Goal: Register for event/course

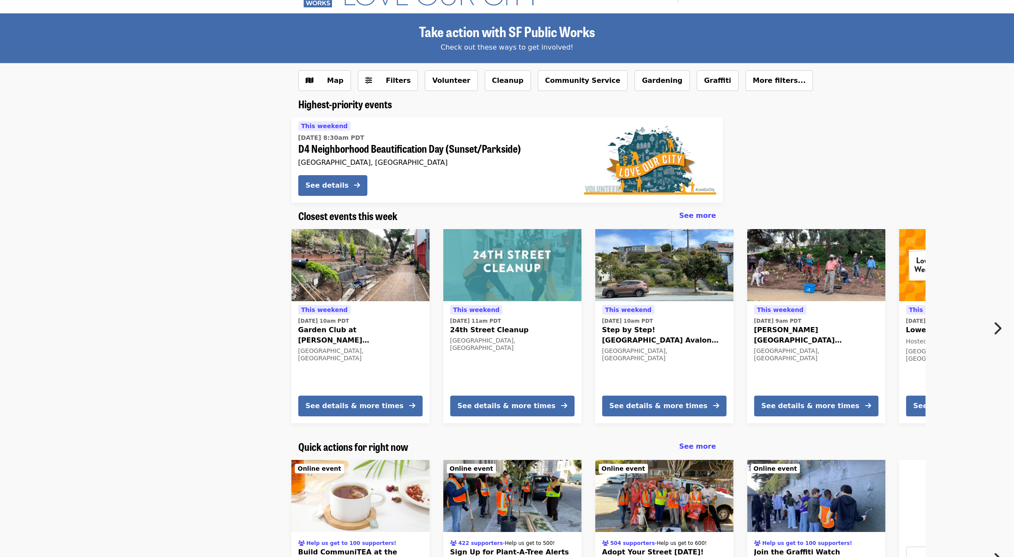
scroll to position [3, 0]
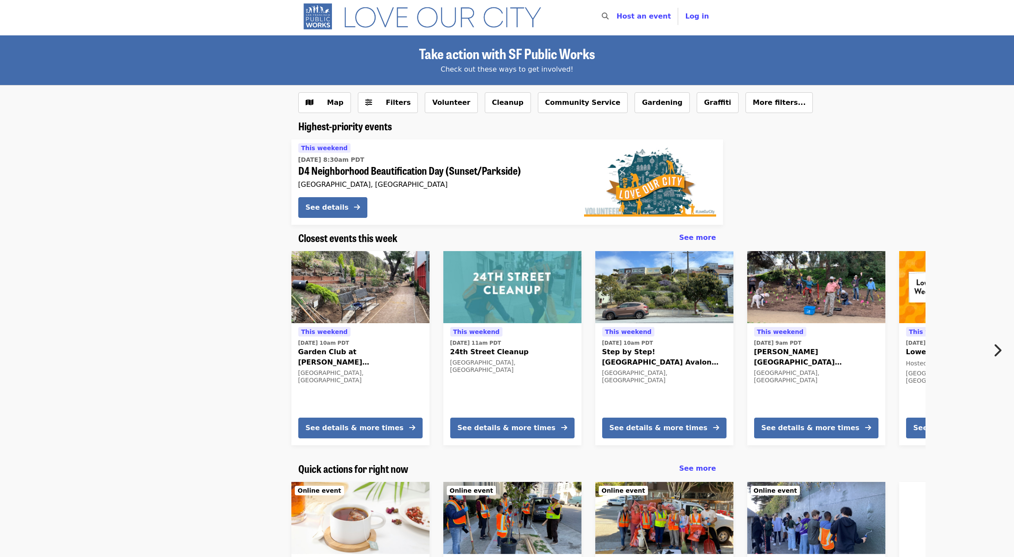
click at [994, 344] on icon "chevron-right icon" at bounding box center [997, 350] width 9 height 16
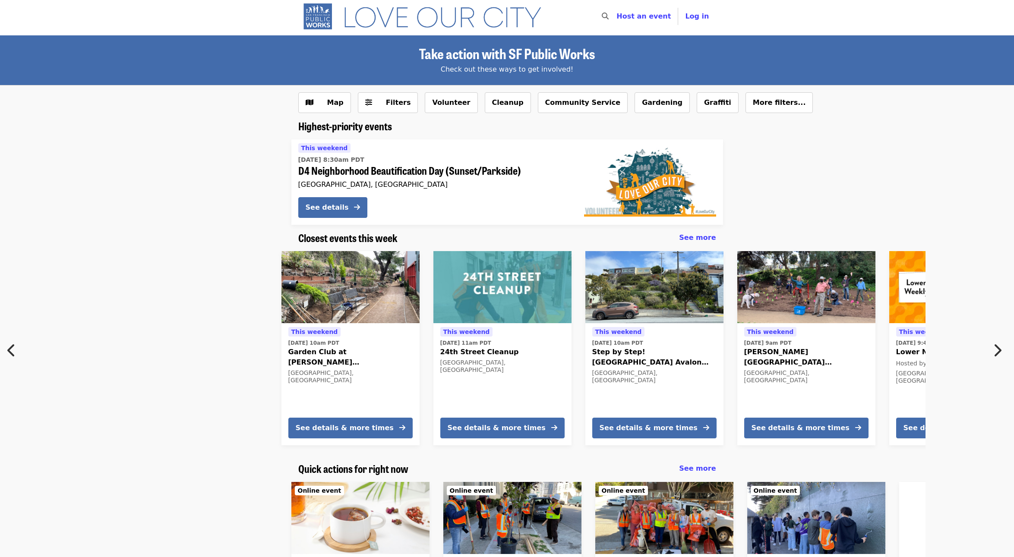
scroll to position [0, 9]
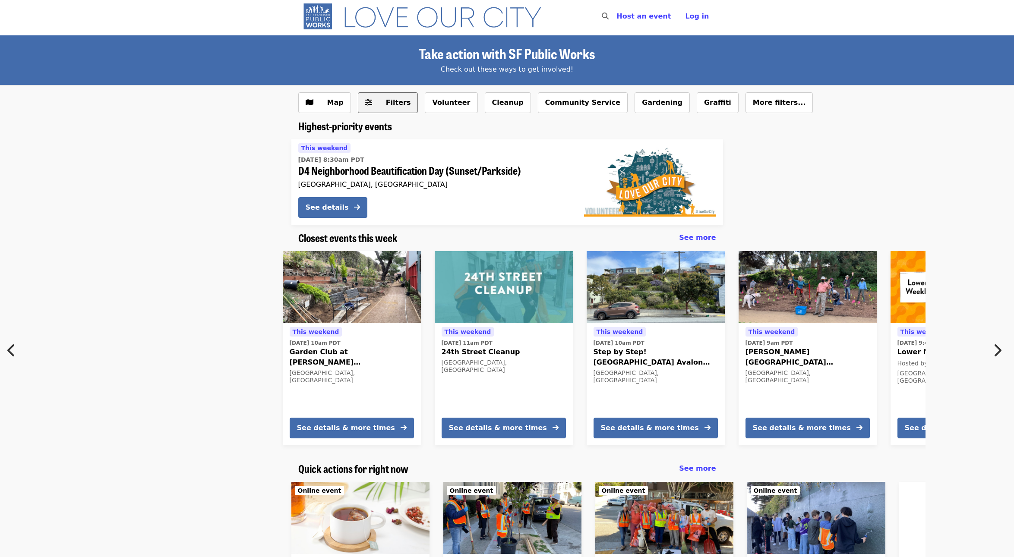
click at [399, 108] on button "Filters" at bounding box center [388, 102] width 60 height 21
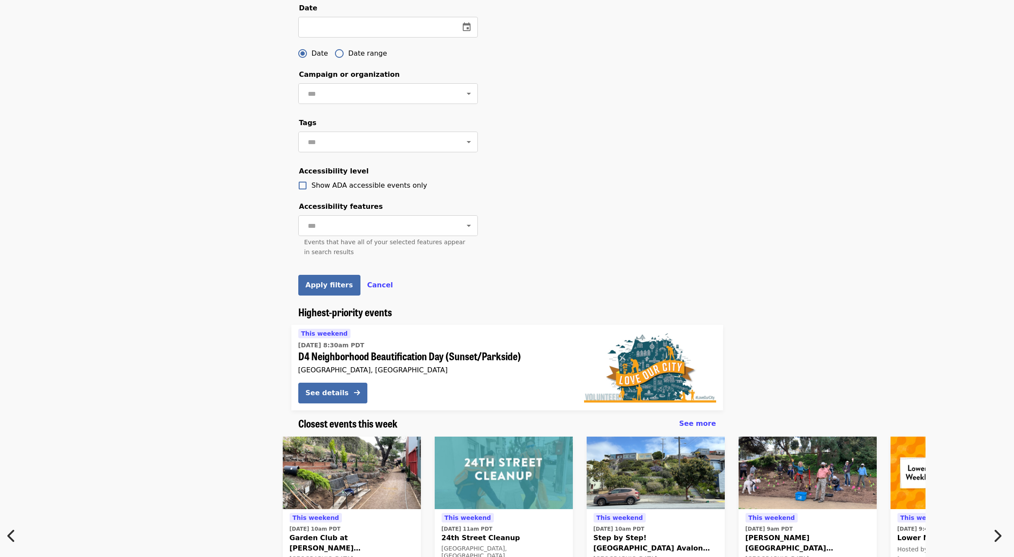
scroll to position [0, 0]
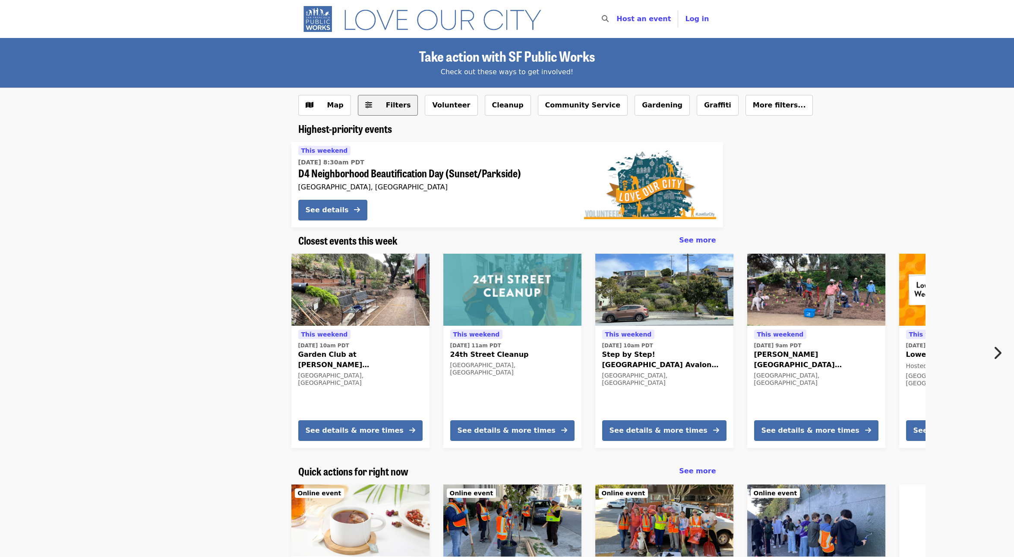
click at [395, 114] on button "Filters" at bounding box center [388, 105] width 60 height 21
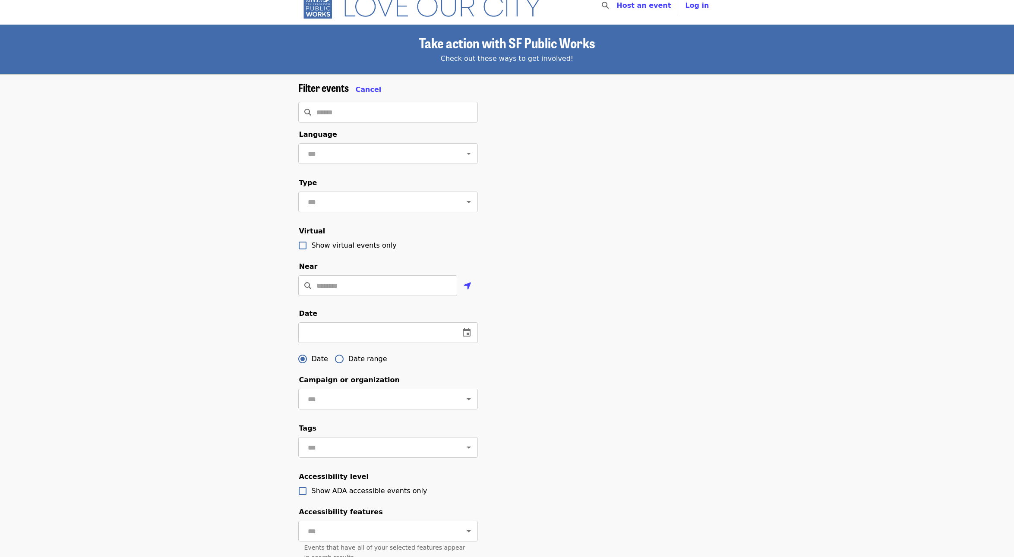
scroll to position [16, 0]
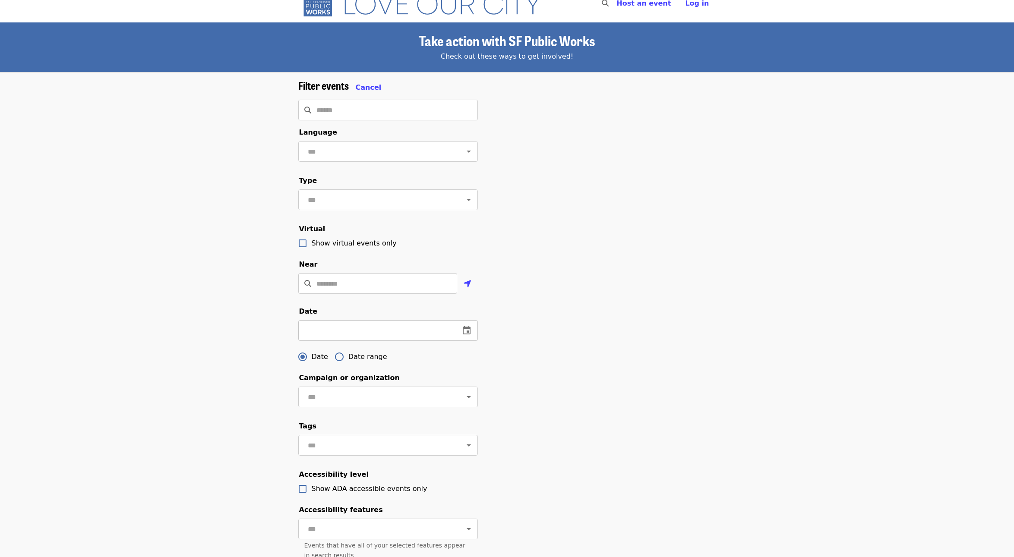
click at [353, 334] on input "text" at bounding box center [375, 330] width 155 height 21
click at [465, 328] on icon "change date" at bounding box center [467, 330] width 8 height 9
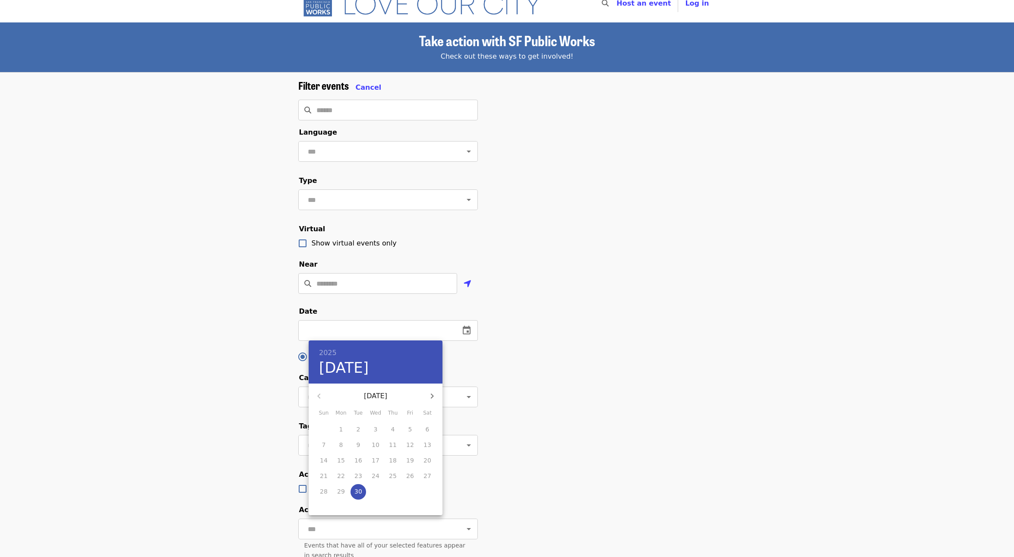
click at [432, 393] on icon "button" at bounding box center [432, 396] width 10 height 10
click at [375, 445] on p "8" at bounding box center [376, 445] width 4 height 9
type input "**********"
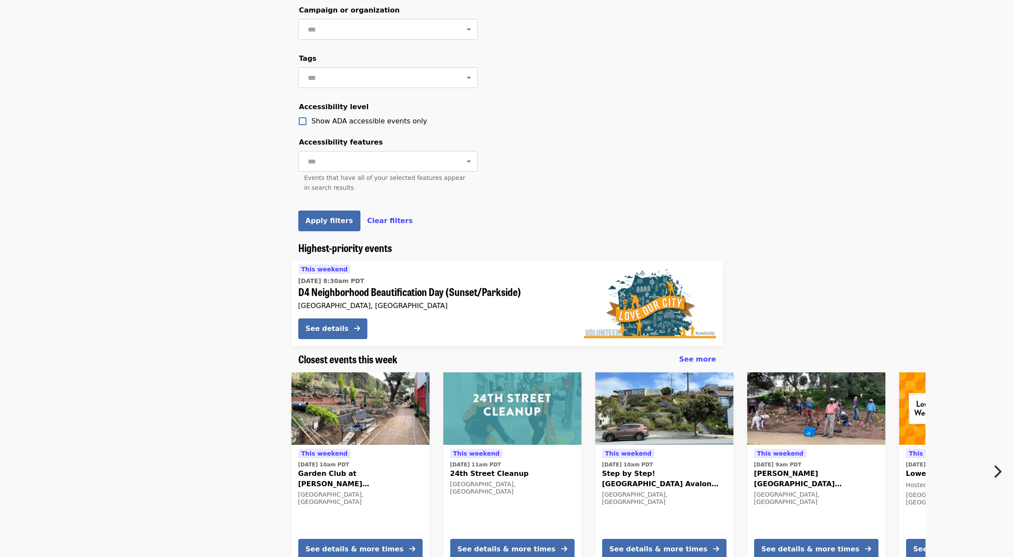
scroll to position [437, 0]
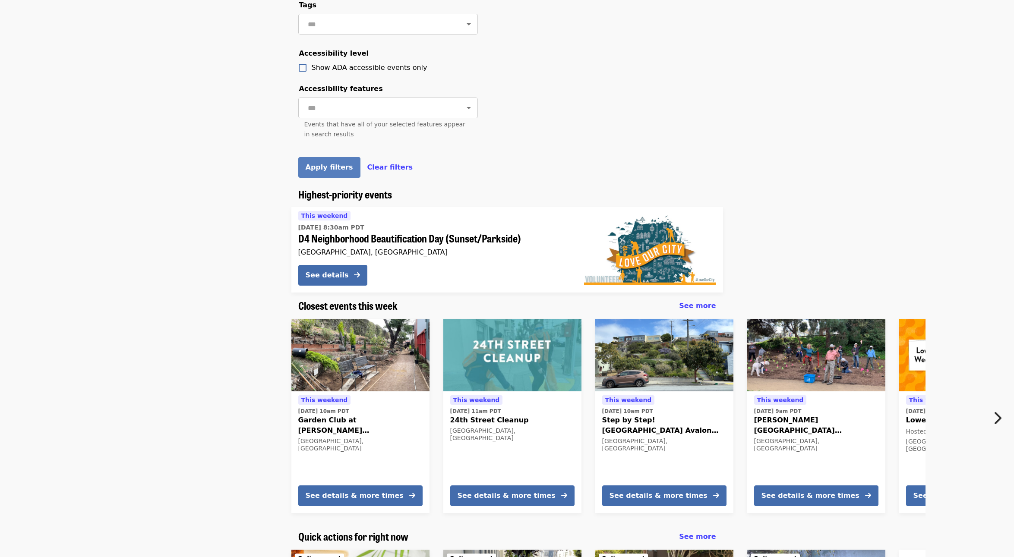
click at [330, 169] on span "Apply filters" at bounding box center [329, 167] width 47 height 8
